Goal: Book appointment/travel/reservation

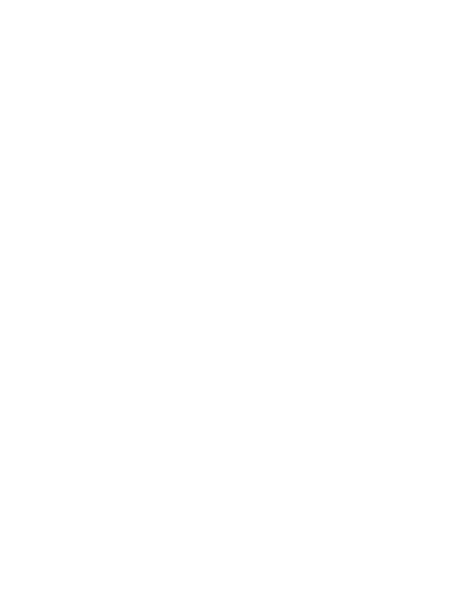
scroll to position [39, 0]
click at [63, 207] on span "Arrivo" at bounding box center [55, 211] width 30 height 8
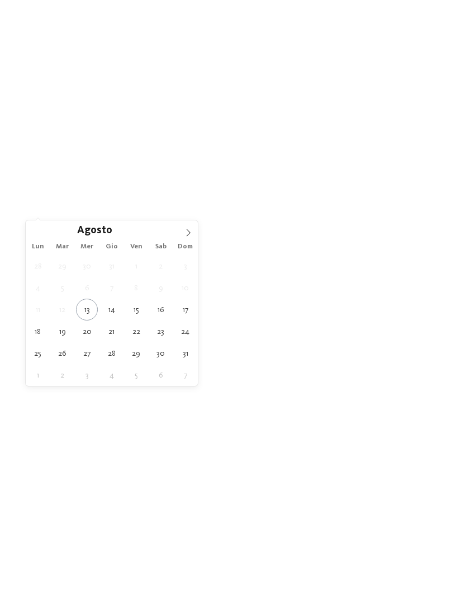
click at [186, 236] on icon at bounding box center [188, 233] width 8 height 8
click at [186, 233] on icon at bounding box center [188, 233] width 8 height 8
click at [185, 234] on icon at bounding box center [188, 233] width 8 height 8
click at [186, 238] on span at bounding box center [188, 229] width 19 height 19
click at [188, 229] on icon at bounding box center [188, 233] width 8 height 8
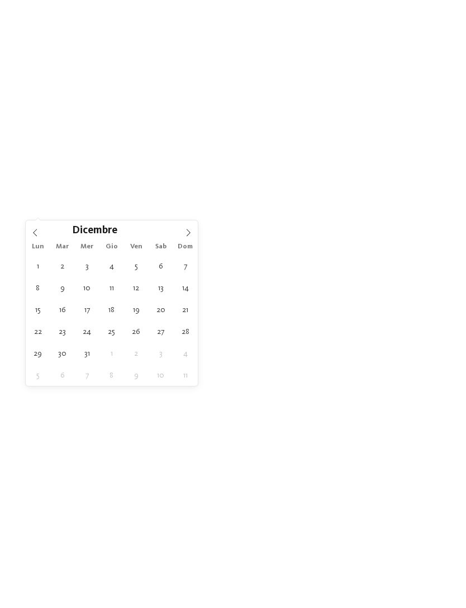
type input "****"
type div "[DATE]"
type input "****"
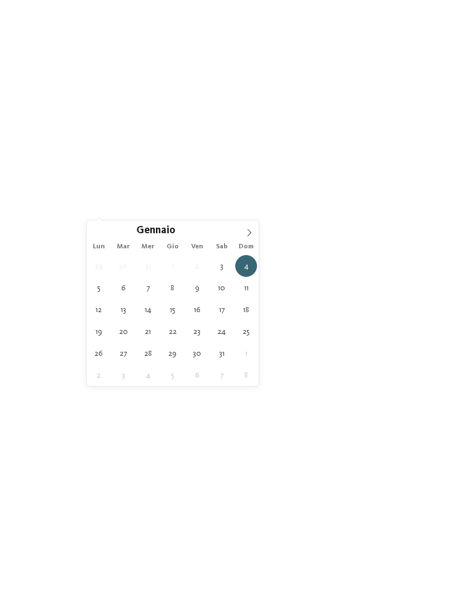
type div "07.01.2026"
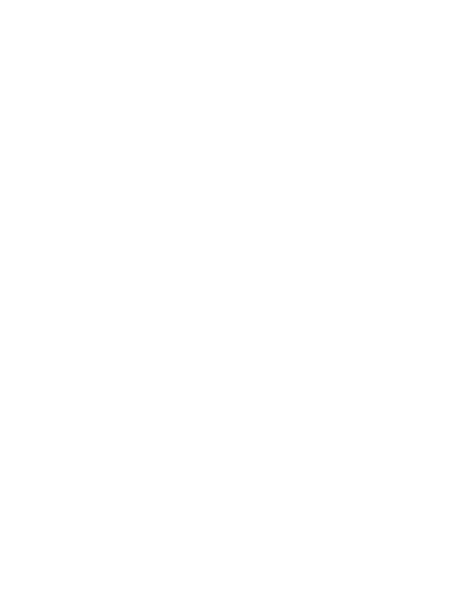
click at [331, 211] on span "Family Experiences" at bounding box center [316, 211] width 51 height 8
click at [301, 231] on div at bounding box center [300, 236] width 11 height 11
click at [298, 254] on div at bounding box center [300, 259] width 11 height 11
click at [238, 430] on span "accetta" at bounding box center [232, 434] width 31 height 8
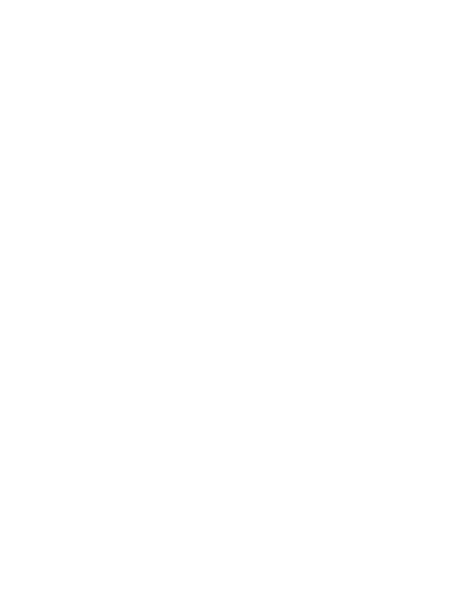
click at [382, 306] on h4 "****ˢ Garberhof Dolomit Family" at bounding box center [341, 305] width 183 height 15
click at [448, 298] on icon at bounding box center [444, 307] width 31 height 25
click at [448, 305] on icon at bounding box center [444, 314] width 31 height 25
click at [449, 300] on icon at bounding box center [444, 307] width 31 height 25
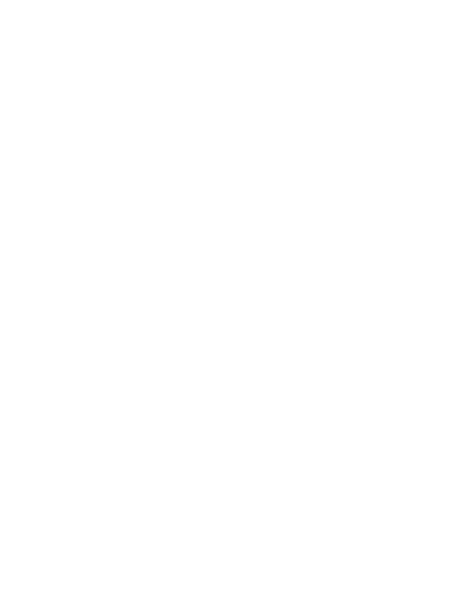
click at [18, 295] on icon at bounding box center [22, 307] width 31 height 25
click at [308, 350] on link "[PERSON_NAME] ora" at bounding box center [293, 359] width 92 height 22
click at [79, 389] on span "[DOMAIN_NAME]" at bounding box center [71, 391] width 65 height 8
